Goal: Navigation & Orientation: Understand site structure

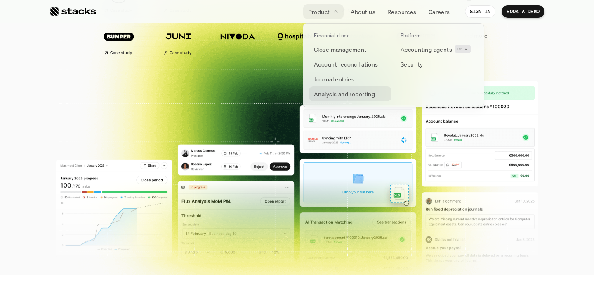
click at [329, 99] on link "Analysis and reporting" at bounding box center [350, 93] width 83 height 15
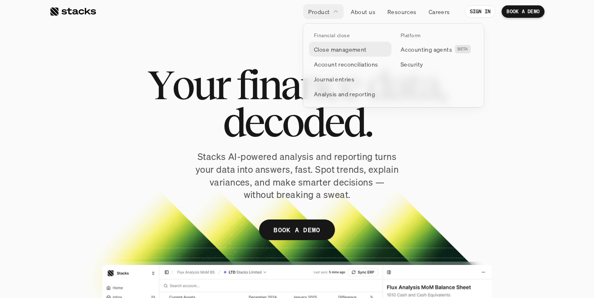
click at [326, 51] on p "Close management" at bounding box center [340, 49] width 53 height 9
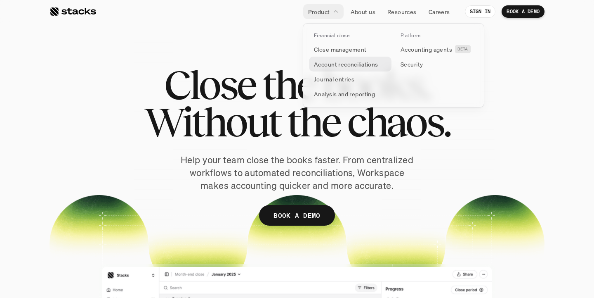
click at [336, 65] on p "Account reconciliations" at bounding box center [346, 64] width 64 height 9
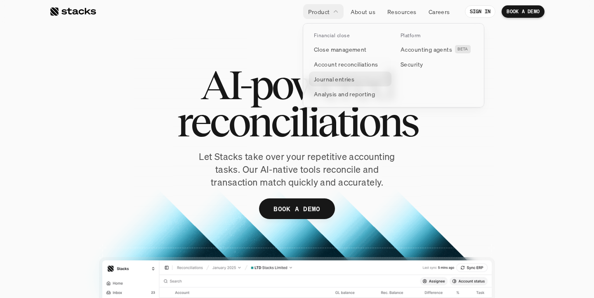
click at [323, 81] on p "Journal entries" at bounding box center [334, 79] width 40 height 9
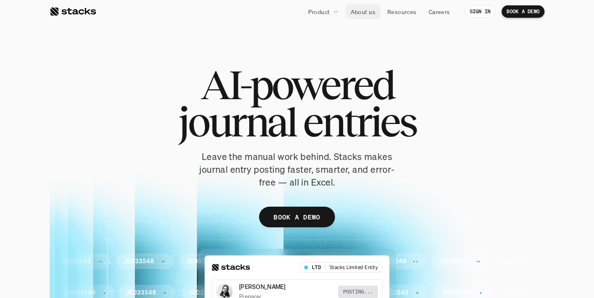
click at [359, 13] on p "About us" at bounding box center [363, 11] width 25 height 9
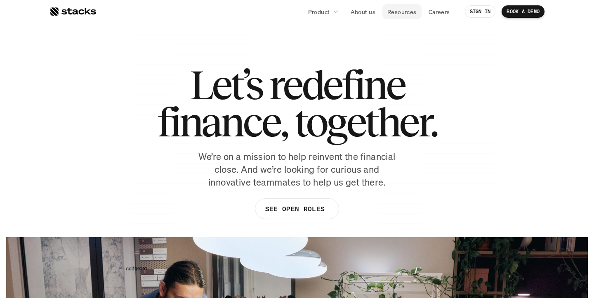
click at [393, 13] on p "Resources" at bounding box center [402, 11] width 29 height 9
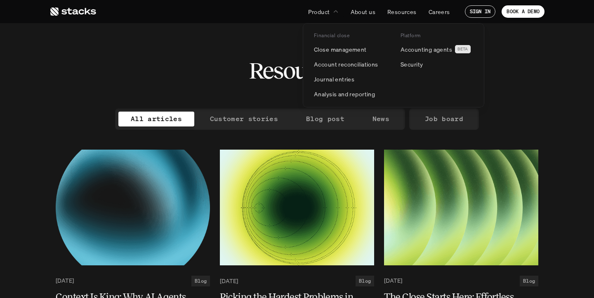
click at [319, 13] on p "Product" at bounding box center [319, 11] width 22 height 9
click at [311, 10] on p "Product" at bounding box center [319, 11] width 22 height 9
click at [324, 52] on p "Close management" at bounding box center [340, 49] width 53 height 9
